Goal: Transaction & Acquisition: Purchase product/service

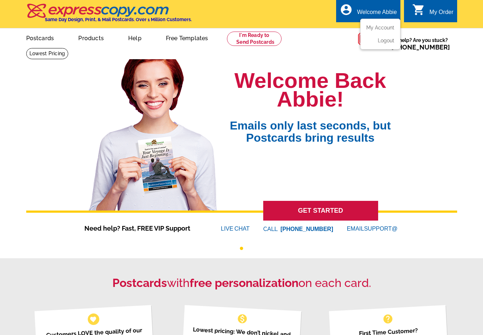
click at [381, 31] on li "My Account" at bounding box center [380, 29] width 39 height 9
click at [379, 28] on link "My Account" at bounding box center [378, 27] width 31 height 6
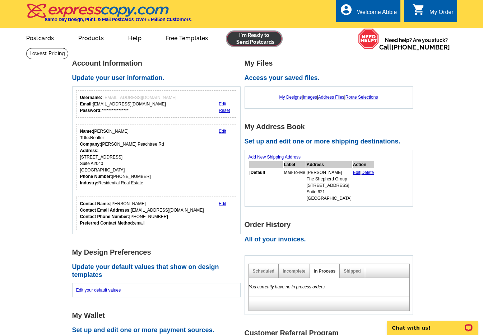
click at [257, 37] on link at bounding box center [254, 39] width 55 height 14
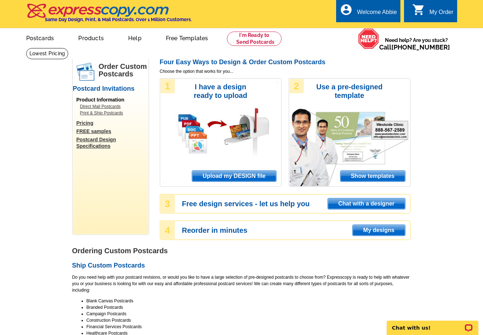
click at [245, 172] on span "Upload my DESIGN file" at bounding box center [234, 176] width 84 height 11
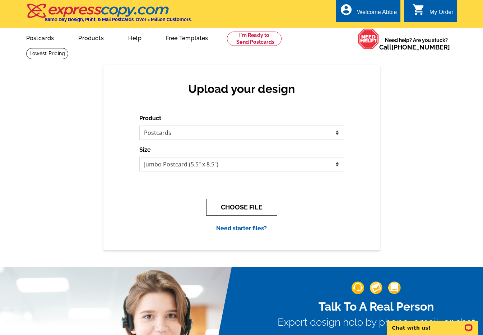
click at [244, 205] on button "CHOOSE FILE" at bounding box center [241, 207] width 71 height 17
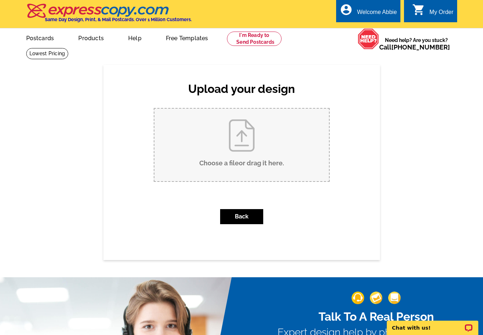
click at [232, 145] on input "Choose a file or drag it here ." at bounding box center [241, 145] width 175 height 73
type input "C:\fakepath\89 Waddell St NE Just Sold Postcard.pdf"
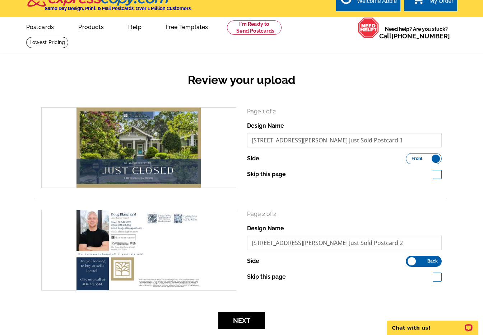
scroll to position [9, 0]
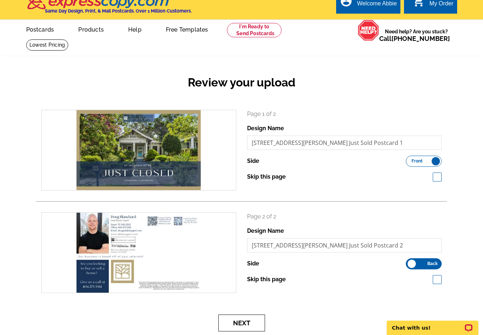
click at [244, 326] on button "Next" at bounding box center [241, 323] width 47 height 17
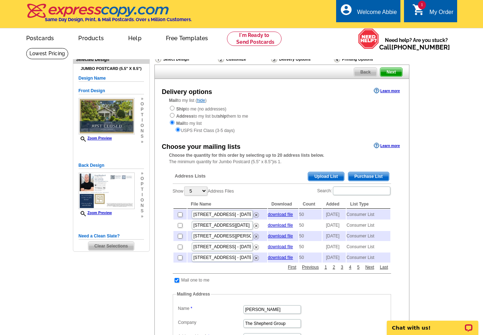
scroll to position [1, 0]
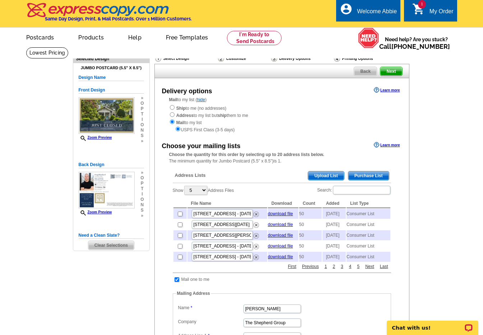
click at [374, 176] on span "Purchase List" at bounding box center [368, 176] width 41 height 9
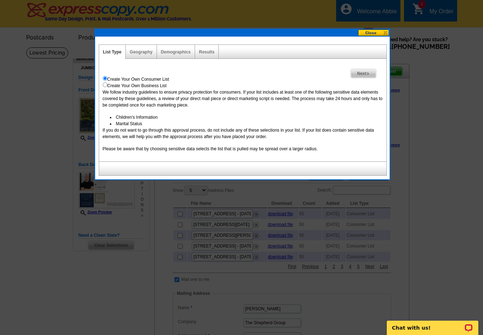
click at [362, 73] on span "Next" at bounding box center [363, 73] width 25 height 9
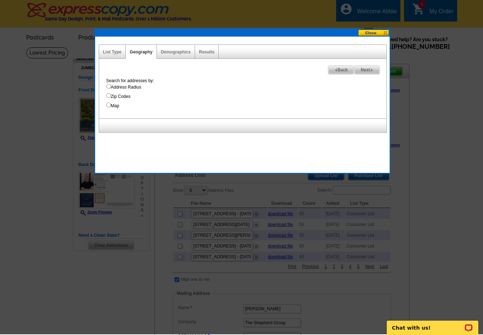
scroll to position [0, 0]
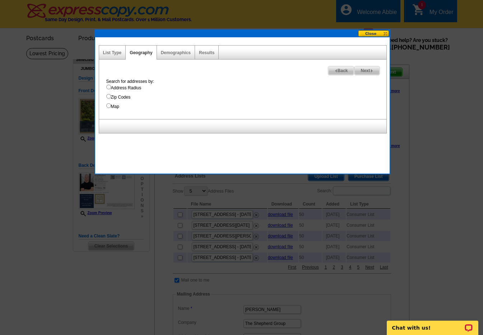
click at [127, 87] on label "Address Radius" at bounding box center [246, 88] width 280 height 6
click at [111, 87] on input "Address Radius" at bounding box center [108, 87] width 5 height 5
radio input "true"
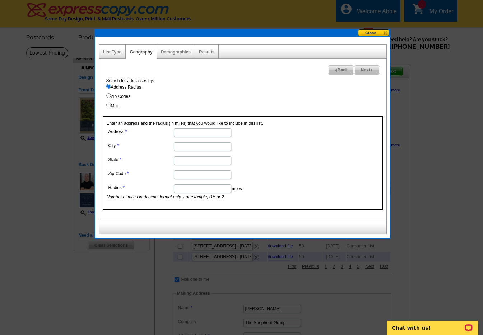
scroll to position [0, 0]
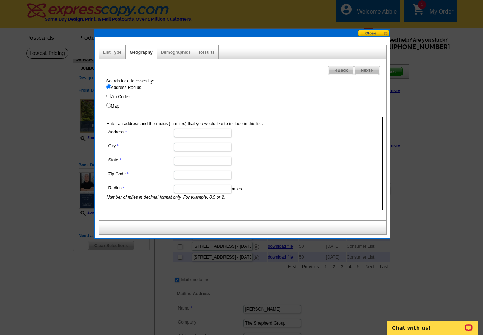
click at [215, 134] on input "Address" at bounding box center [202, 133] width 57 height 9
type input "89 Waddell St NE"
type input "Atlanta"
type input "GA"
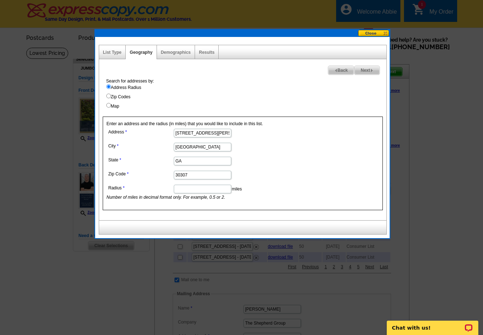
type input "30307"
click at [208, 189] on input "Radius" at bounding box center [202, 189] width 57 height 9
type input ".5"
click at [369, 68] on span "Next" at bounding box center [366, 70] width 25 height 9
select select
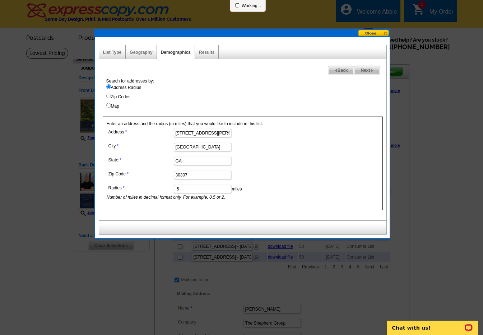
select select
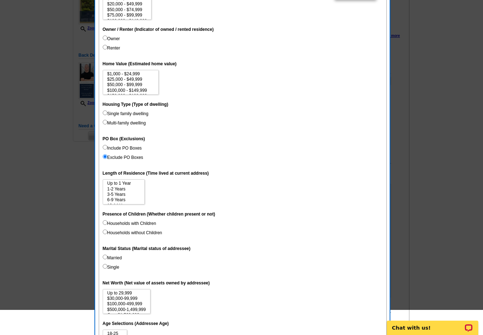
scroll to position [65, 0]
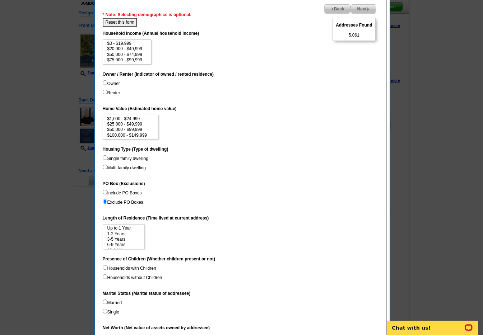
click at [113, 86] on label "Owner" at bounding box center [111, 83] width 17 height 6
click at [107, 85] on input "Owner" at bounding box center [105, 82] width 5 height 5
radio input "true"
click at [364, 10] on span "Next" at bounding box center [363, 9] width 25 height 9
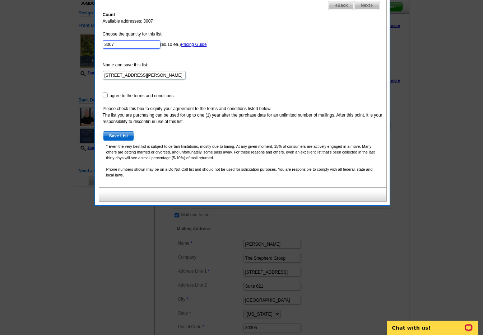
click at [126, 43] on input "3007" at bounding box center [131, 44] width 57 height 9
click at [123, 42] on input "3007" at bounding box center [131, 44] width 57 height 9
type input "50"
drag, startPoint x: 106, startPoint y: 93, endPoint x: 109, endPoint y: 108, distance: 15.4
click at [106, 93] on input "checkbox" at bounding box center [105, 95] width 5 height 5
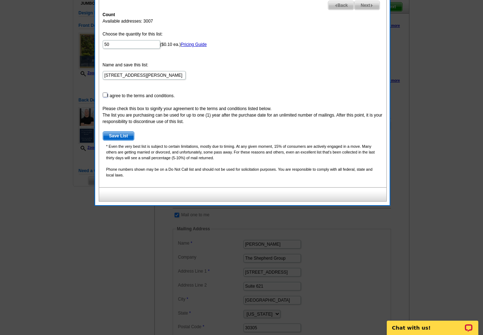
checkbox input "true"
click at [129, 138] on span "Save List" at bounding box center [118, 136] width 31 height 9
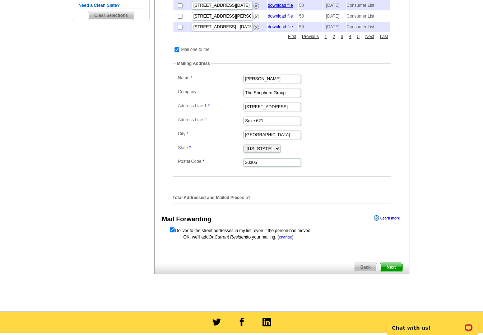
scroll to position [280, 0]
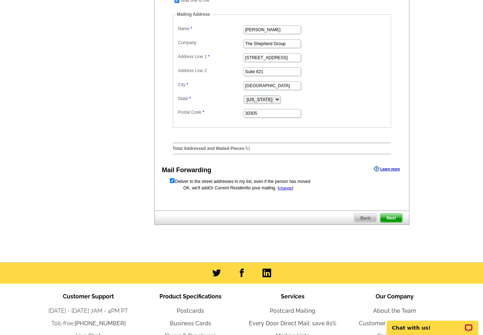
click at [394, 223] on span "Next" at bounding box center [391, 218] width 22 height 9
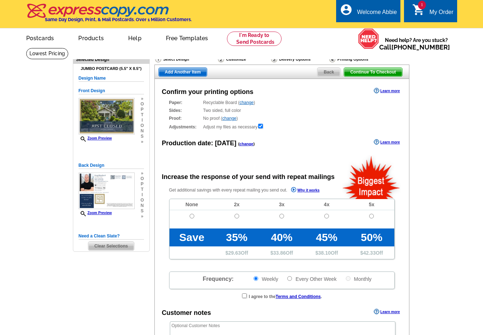
radio input "false"
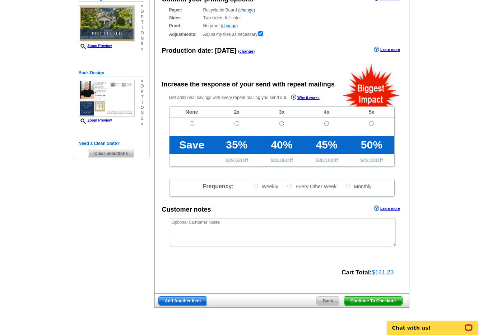
scroll to position [98, 0]
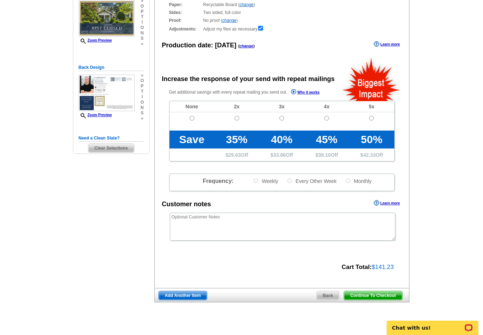
click at [376, 295] on span "Continue To Checkout" at bounding box center [373, 296] width 58 height 9
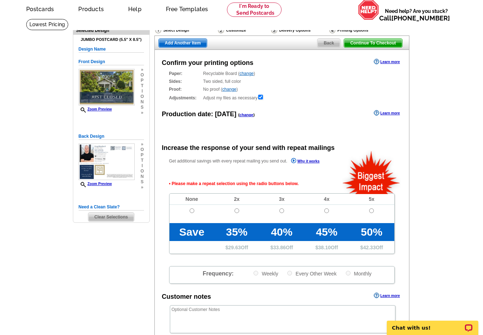
scroll to position [36, 0]
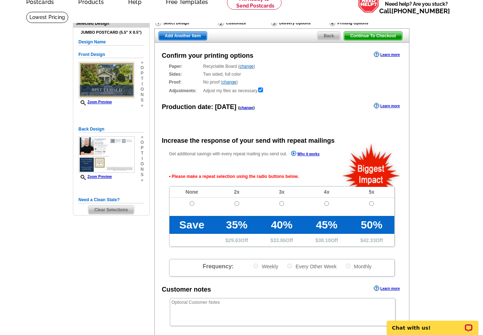
click at [189, 203] on td at bounding box center [191, 207] width 45 height 18
click at [191, 203] on input "radio" at bounding box center [192, 203] width 5 height 5
radio input "true"
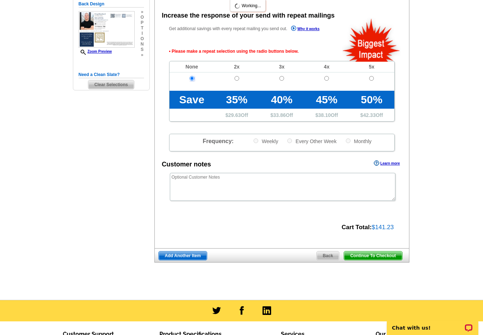
scroll to position [175, 0]
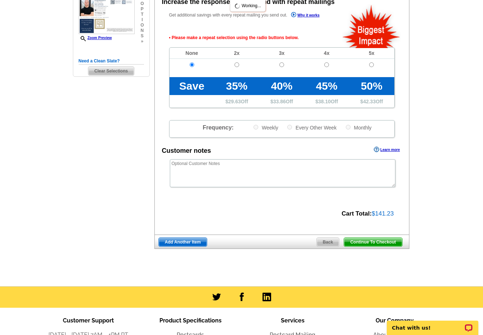
click at [381, 246] on span "Continue To Checkout" at bounding box center [373, 242] width 58 height 9
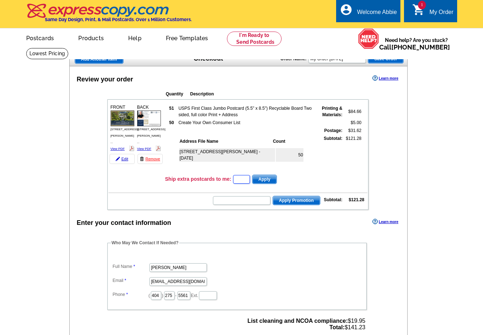
click at [245, 179] on input "text" at bounding box center [241, 179] width 17 height 9
click at [244, 201] on input "text" at bounding box center [241, 200] width 57 height 9
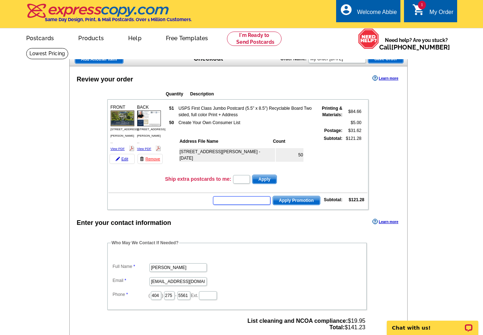
click at [244, 201] on input "text" at bounding box center [241, 200] width 57 height 9
type input "SMS40m"
click at [304, 190] on td at bounding box center [237, 190] width 259 height 8
click at [304, 196] on form "SMS40m Apply Promotion" at bounding box center [266, 201] width 108 height 10
click at [304, 200] on span "Apply Promotion" at bounding box center [296, 200] width 47 height 9
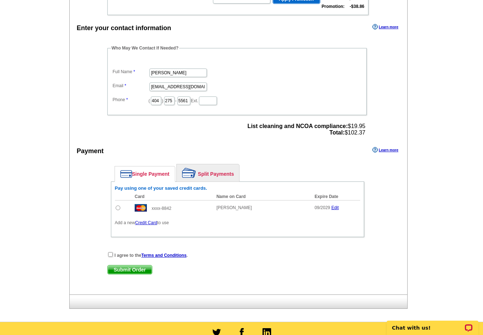
scroll to position [260, 0]
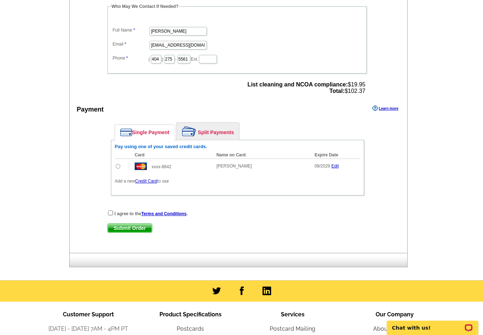
click at [119, 166] on input "radio" at bounding box center [118, 166] width 5 height 5
radio input "true"
click at [123, 214] on strong "I agree to the Terms and Conditions ." at bounding box center [151, 214] width 73 height 5
click at [112, 215] on input "checkbox" at bounding box center [110, 213] width 5 height 5
checkbox input "true"
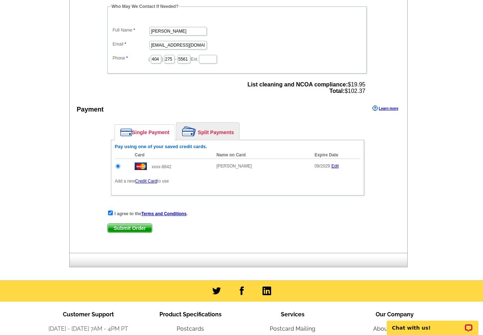
click at [119, 227] on span "Submit Order" at bounding box center [130, 228] width 44 height 9
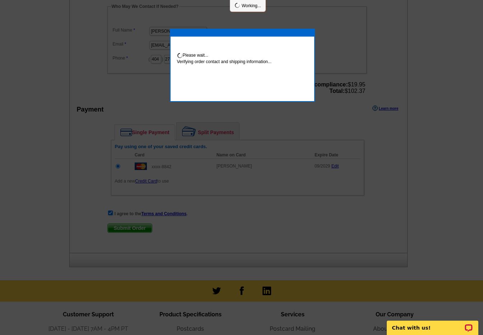
scroll to position [257, 0]
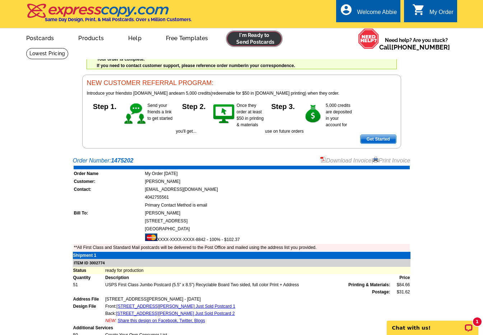
click at [246, 33] on link at bounding box center [254, 39] width 55 height 14
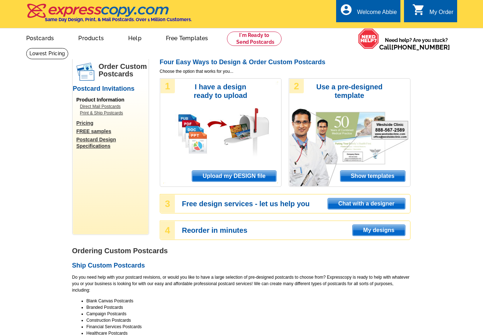
click at [228, 173] on span "Upload my DESIGN file" at bounding box center [234, 176] width 84 height 11
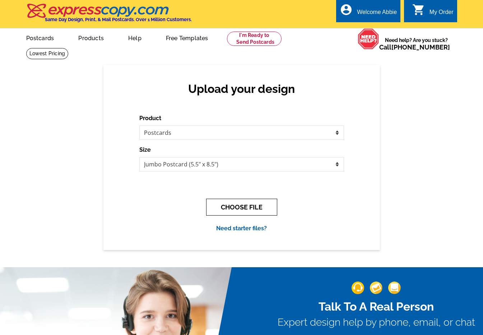
click at [247, 208] on button "CHOOSE FILE" at bounding box center [241, 207] width 71 height 17
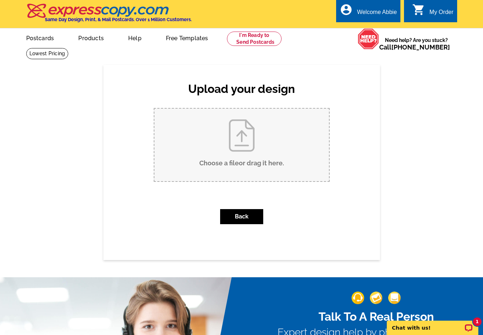
click at [243, 169] on input "Choose a file or drag it here ." at bounding box center [241, 145] width 175 height 73
type input "C:\fakepath\148 Murray Hill Ave NE Just Sold Postcard.pdf"
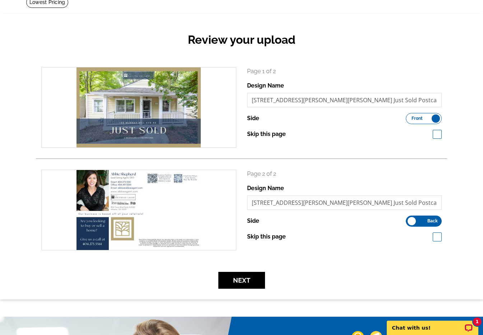
scroll to position [55, 0]
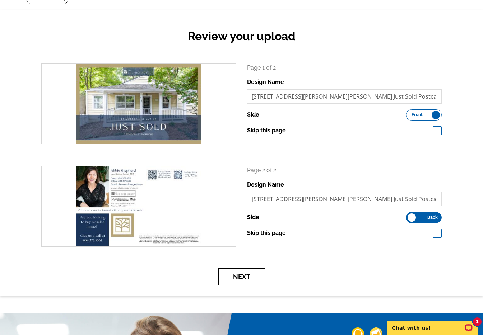
click at [253, 278] on button "Next" at bounding box center [241, 277] width 47 height 17
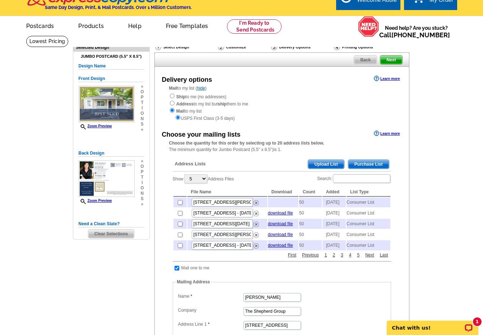
click at [365, 163] on span "Purchase List" at bounding box center [368, 164] width 41 height 9
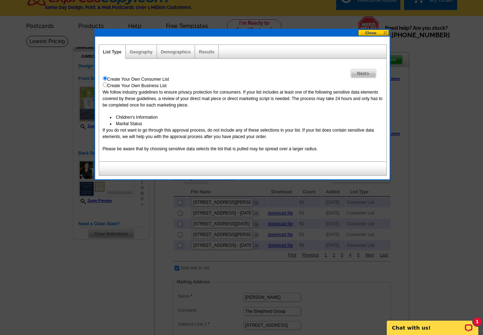
click at [368, 75] on img at bounding box center [368, 73] width 3 height 3
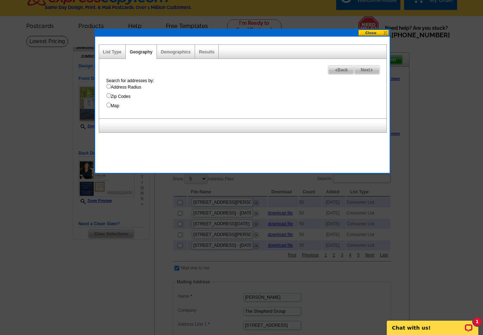
drag, startPoint x: 123, startPoint y: 86, endPoint x: 121, endPoint y: 113, distance: 27.4
click at [123, 86] on label "Address Radius" at bounding box center [246, 87] width 280 height 6
click at [111, 86] on input "Address Radius" at bounding box center [108, 86] width 5 height 5
radio input "true"
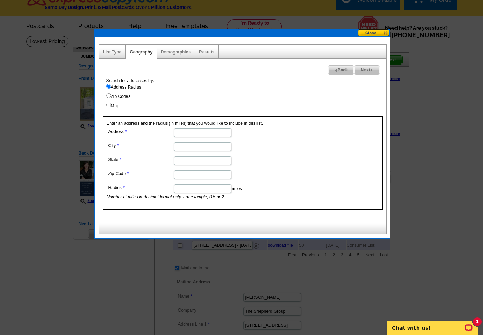
click at [187, 132] on input "Address" at bounding box center [202, 133] width 57 height 9
type input "148"
type input "M"
click at [193, 137] on dd "148" at bounding box center [202, 132] width 191 height 11
click at [193, 137] on input "148" at bounding box center [202, 133] width 57 height 9
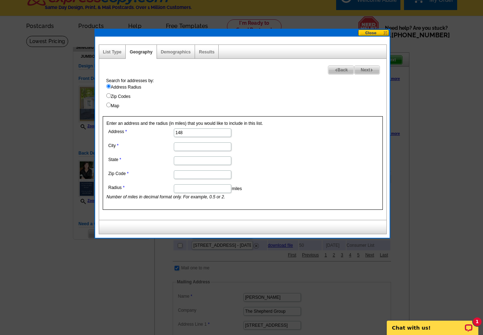
click at [193, 137] on input "148" at bounding box center [202, 133] width 57 height 9
type input "148 Murray Hill Ave NE"
type input "t"
type input "Atlanta"
type input "GA"
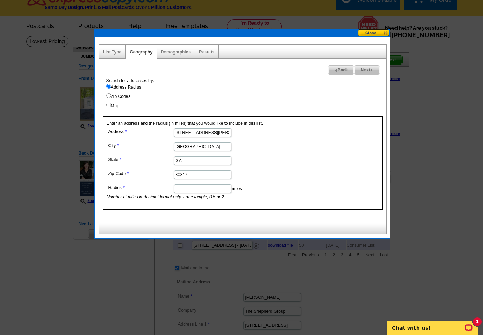
type input "30317"
click at [190, 195] on icon "Number of miles in decimal format only. For example, 0.5 or 2." at bounding box center [166, 197] width 119 height 5
click at [190, 193] on input "Radius" at bounding box center [202, 189] width 57 height 9
type input ".5"
click at [367, 69] on span "Next" at bounding box center [366, 70] width 25 height 9
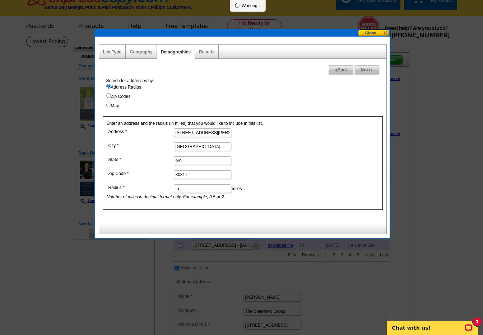
select select
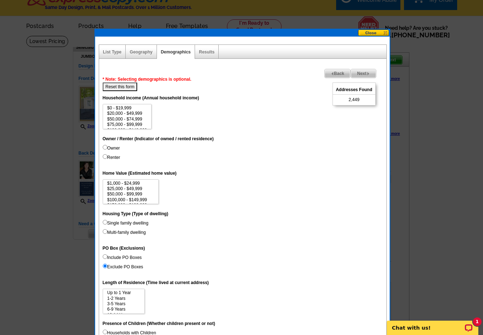
click at [107, 149] on label "Owner" at bounding box center [111, 148] width 17 height 6
click at [107, 149] on input "Owner" at bounding box center [105, 147] width 5 height 5
radio input "true"
click at [363, 76] on span "Next" at bounding box center [363, 73] width 25 height 9
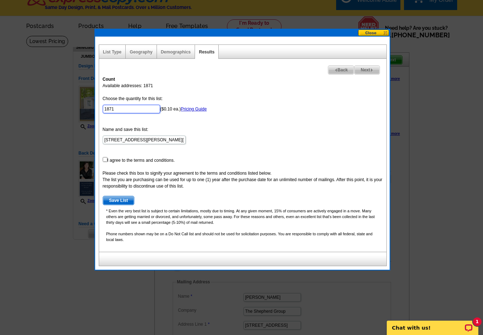
click at [134, 109] on input "1871" at bounding box center [131, 109] width 57 height 9
type input "50"
drag, startPoint x: 317, startPoint y: 148, endPoint x: 242, endPoint y: 152, distance: 74.8
click at [316, 147] on form "Choose the quantity for this list: 50 ($0.10 ea.) Pricing Guide Name and save t…" at bounding box center [243, 151] width 280 height 110
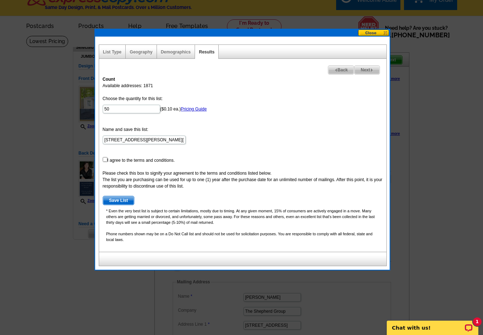
click at [150, 162] on form "Choose the quantity for this list: 50 ($0.10 ea.) Pricing Guide Name and save t…" at bounding box center [243, 151] width 280 height 110
drag, startPoint x: 104, startPoint y: 159, endPoint x: 110, endPoint y: 176, distance: 17.7
click at [105, 159] on input "checkbox" at bounding box center [105, 159] width 5 height 5
checkbox input "true"
click at [117, 201] on span "Save List" at bounding box center [118, 200] width 31 height 9
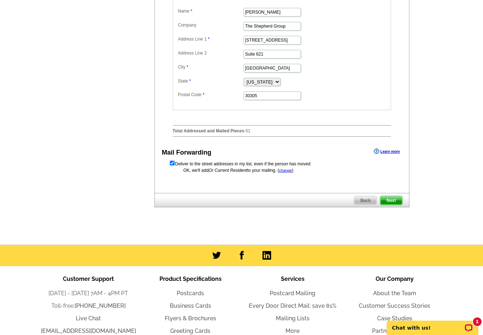
scroll to position [305, 0]
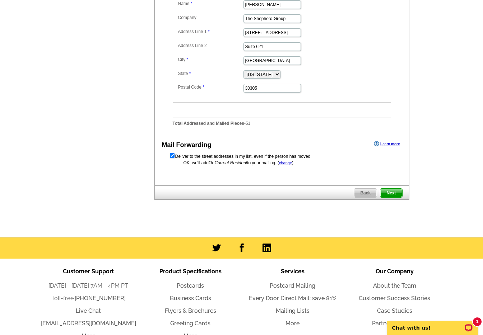
click at [392, 198] on span "Next" at bounding box center [391, 193] width 22 height 9
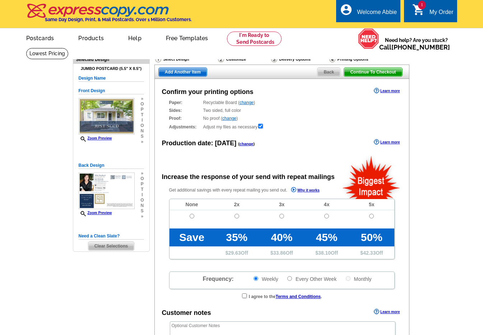
radio input "false"
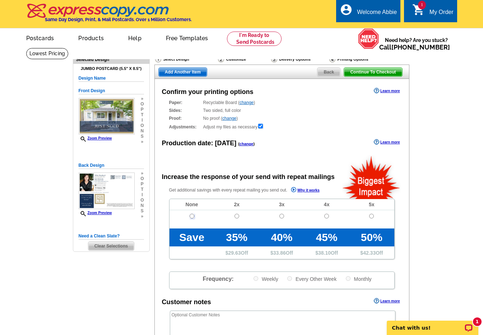
click at [192, 216] on input "radio" at bounding box center [192, 216] width 5 height 5
radio input "true"
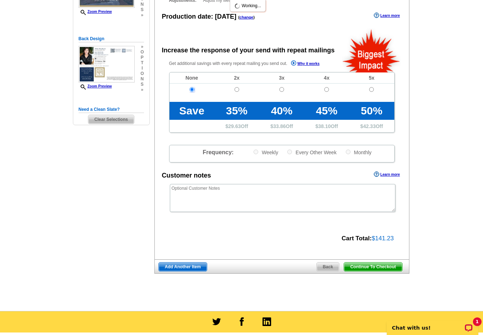
scroll to position [129, 0]
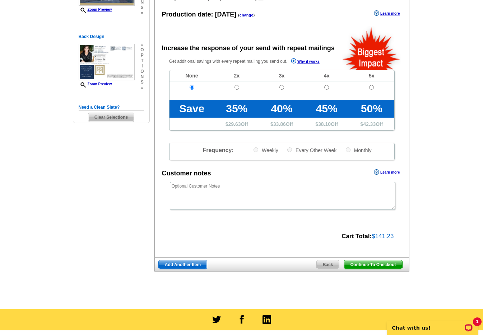
click at [377, 268] on span "Continue To Checkout" at bounding box center [373, 265] width 58 height 9
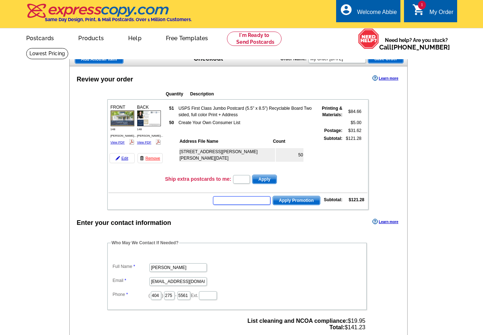
click at [236, 199] on input "text" at bounding box center [241, 200] width 57 height 9
type input "SMS40m"
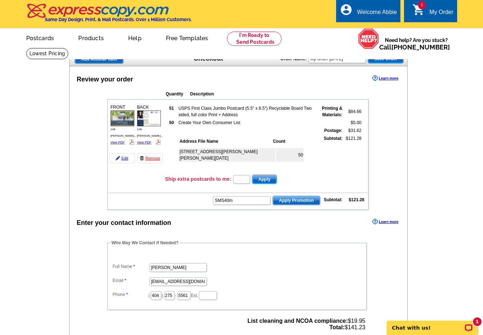
click at [286, 202] on span "Apply Promotion" at bounding box center [296, 200] width 47 height 9
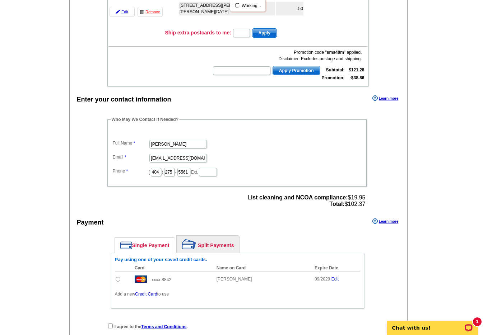
scroll to position [311, 0]
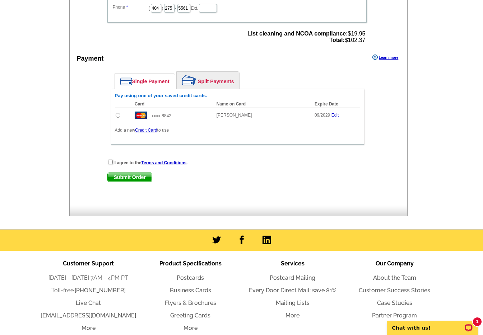
click at [119, 115] on input "radio" at bounding box center [118, 115] width 5 height 5
radio input "true"
click at [111, 162] on input "checkbox" at bounding box center [110, 162] width 5 height 5
checkbox input "true"
click at [116, 171] on div "I agree to the Terms and Conditions . Submit Order Submit Order" at bounding box center [237, 173] width 260 height 29
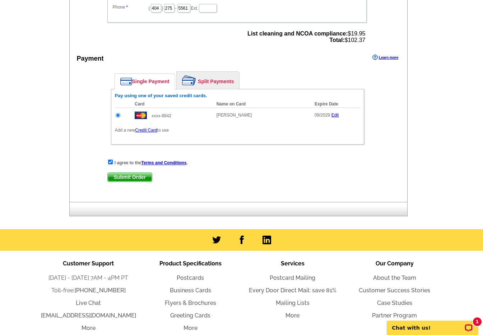
click at [119, 183] on div "I agree to the Terms and Conditions . Submit Order Submit Order" at bounding box center [237, 173] width 260 height 29
click at [133, 178] on span "Submit Order" at bounding box center [130, 177] width 44 height 9
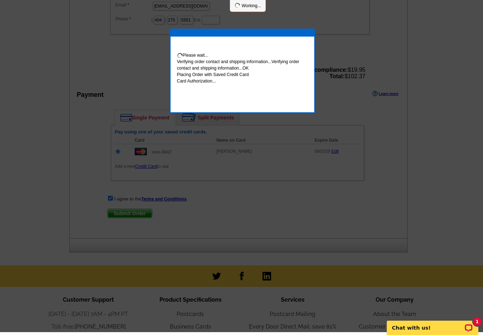
scroll to position [308, 0]
